Goal: Feedback & Contribution: Submit feedback/report problem

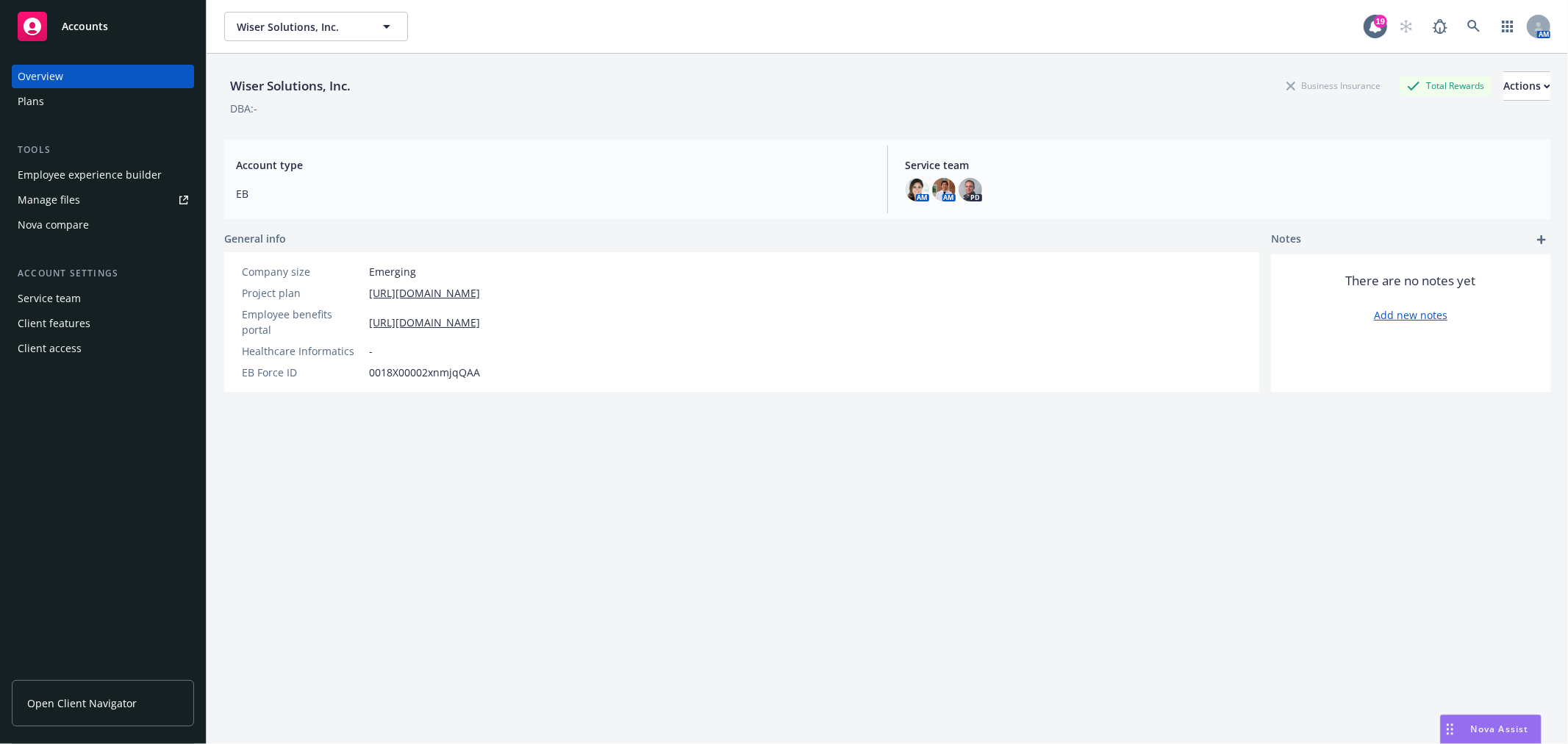
click at [1331, 240] on div "Notes There are no notes yet Add new notes" at bounding box center [1410, 312] width 279 height 161
